Goal: Task Accomplishment & Management: Complete application form

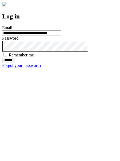
type input "**********"
click at [14, 63] on input "******" at bounding box center [8, 60] width 12 height 5
